Goal: Find specific page/section: Find specific page/section

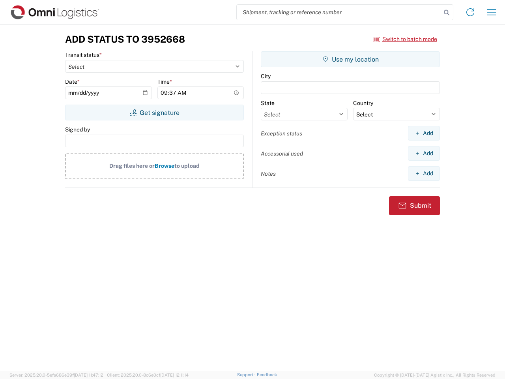
click at [339, 12] on input "search" at bounding box center [339, 12] width 205 height 15
click at [447, 13] on icon at bounding box center [447, 12] width 11 height 11
click at [471, 12] on icon at bounding box center [470, 12] width 13 height 13
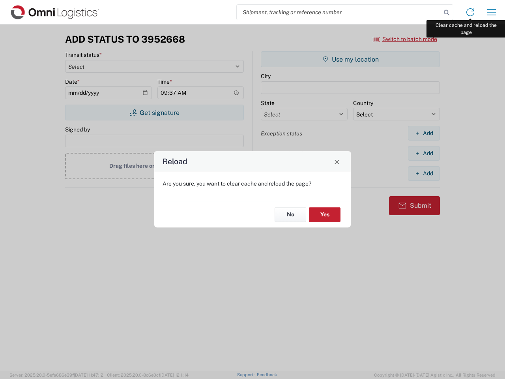
click at [492, 12] on div "Reload Are you sure, you want to clear cache and reload the page? No Yes" at bounding box center [252, 189] width 505 height 379
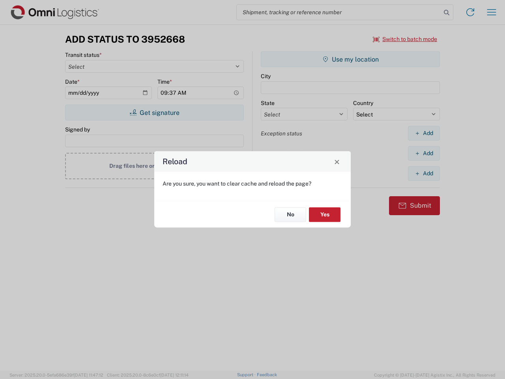
click at [406, 39] on div "Reload Are you sure, you want to clear cache and reload the page? No Yes" at bounding box center [252, 189] width 505 height 379
click at [154, 113] on div "Reload Are you sure, you want to clear cache and reload the page? No Yes" at bounding box center [252, 189] width 505 height 379
click at [351, 59] on div "Reload Are you sure, you want to clear cache and reload the page? No Yes" at bounding box center [252, 189] width 505 height 379
click at [424, 133] on div "Reload Are you sure, you want to clear cache and reload the page? No Yes" at bounding box center [252, 189] width 505 height 379
click at [424, 153] on div "Reload Are you sure, you want to clear cache and reload the page? No Yes" at bounding box center [252, 189] width 505 height 379
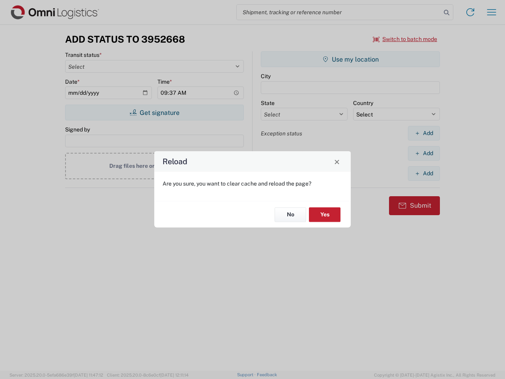
click at [424, 173] on div "Reload Are you sure, you want to clear cache and reload the page? No Yes" at bounding box center [252, 189] width 505 height 379
